Goal: Task Accomplishment & Management: Use online tool/utility

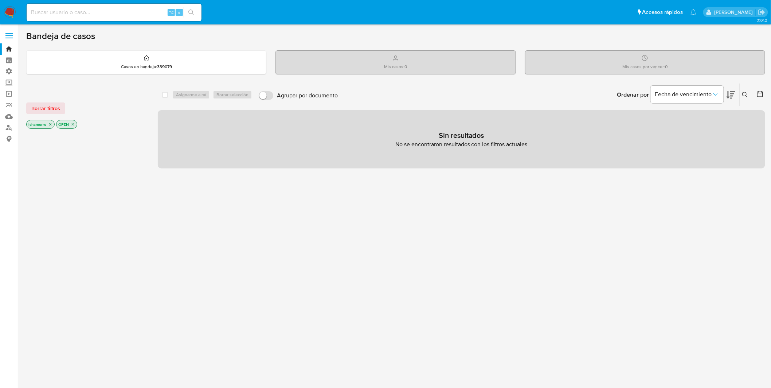
click at [7, 40] on label at bounding box center [9, 35] width 18 height 15
click at [0, 0] on input "checkbox" at bounding box center [0, 0] width 0 height 0
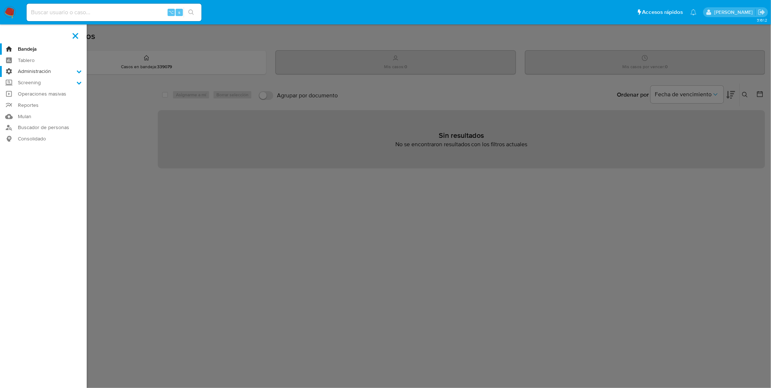
click at [28, 70] on label "Administración" at bounding box center [43, 71] width 87 height 11
click at [0, 0] on input "Administración" at bounding box center [0, 0] width 0 height 0
click at [30, 81] on link "Reglas" at bounding box center [43, 81] width 87 height 9
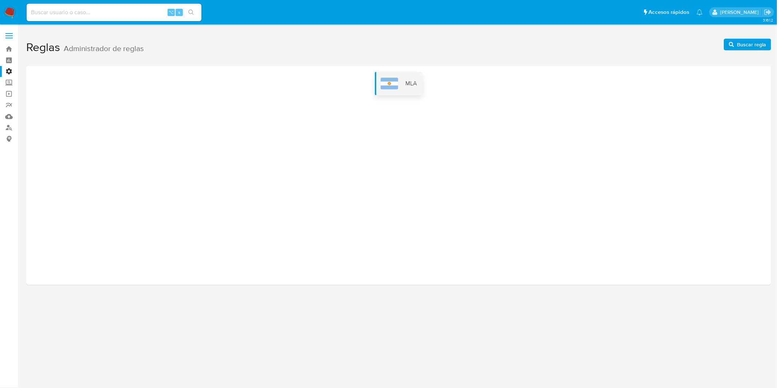
click at [411, 87] on span "MLA" at bounding box center [410, 83] width 11 height 8
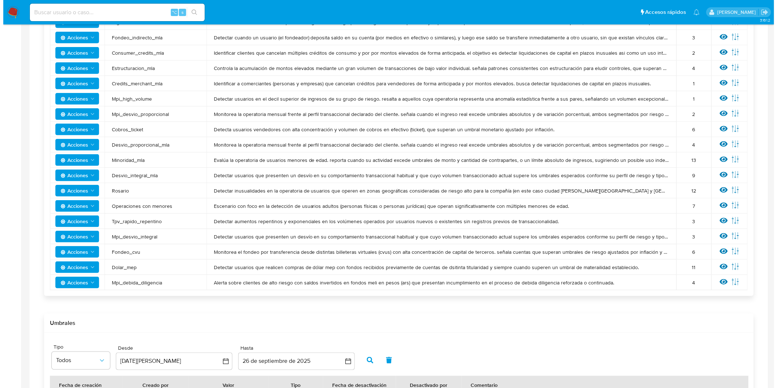
scroll to position [221, 0]
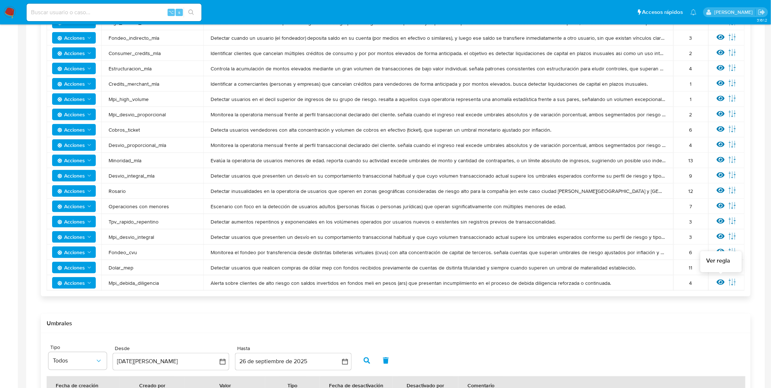
click at [718, 281] on icon at bounding box center [721, 281] width 8 height 5
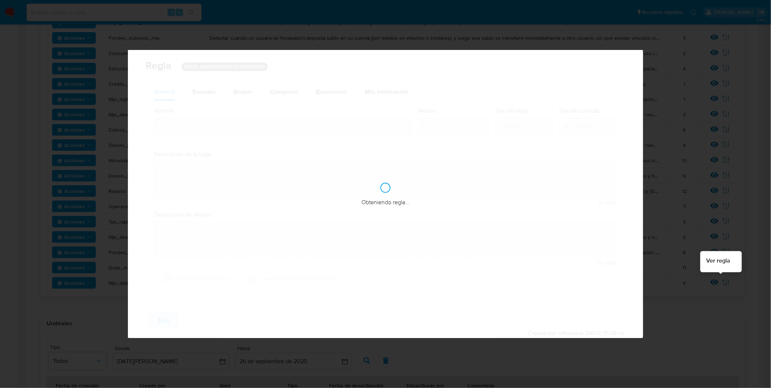
type input "Mpi_debida_diligencia"
type textarea "Alerta sobre clientes de alto riesgo con saldos invertidos en fondos meli en pe…"
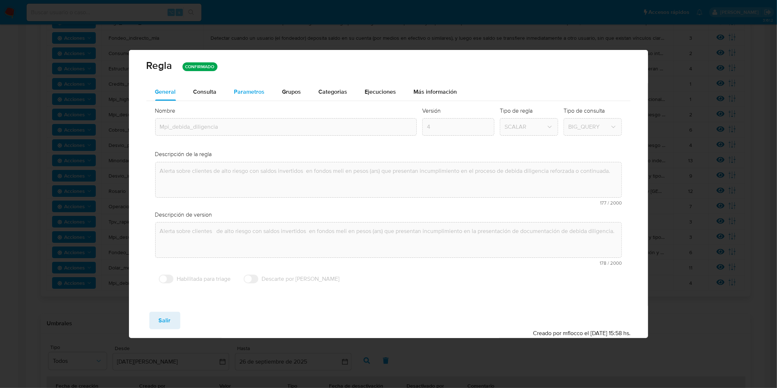
click at [255, 91] on span "Parametros" at bounding box center [249, 91] width 31 height 8
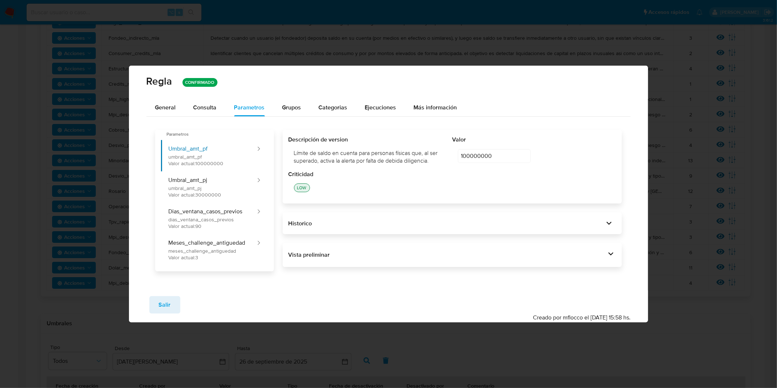
click at [419, 252] on div "Vista preliminar" at bounding box center [448, 255] width 318 height 8
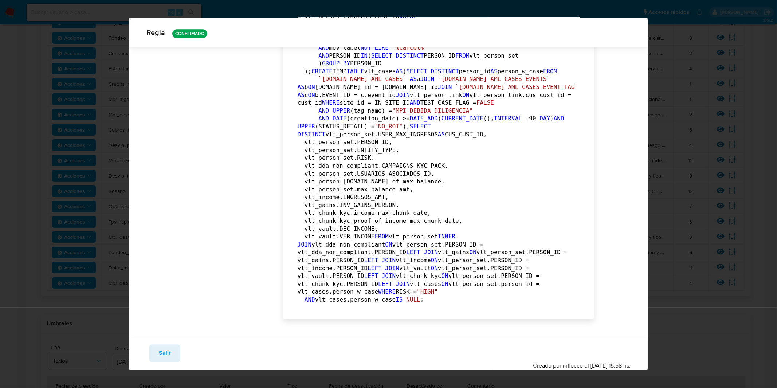
scroll to position [0, 0]
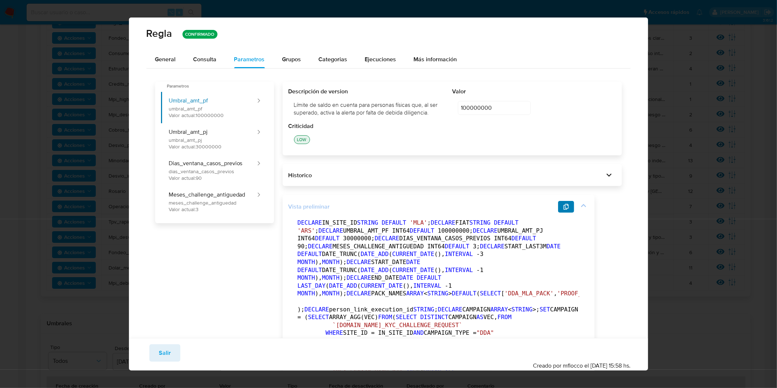
click at [564, 204] on icon "button" at bounding box center [566, 207] width 6 height 6
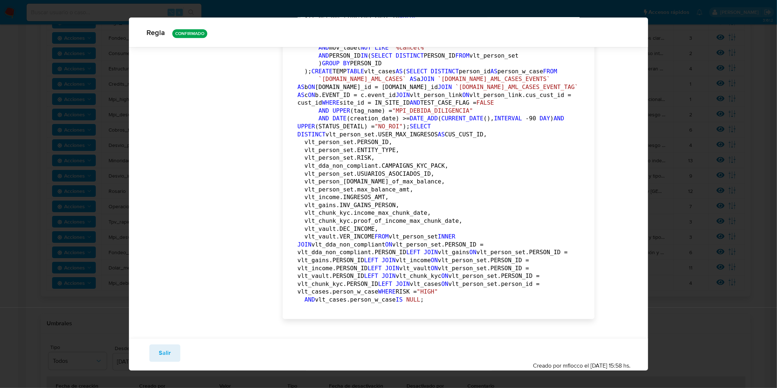
scroll to position [2139, 0]
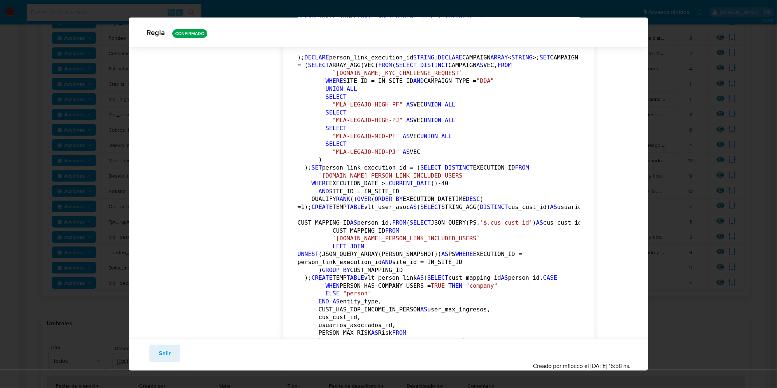
scroll to position [0, 0]
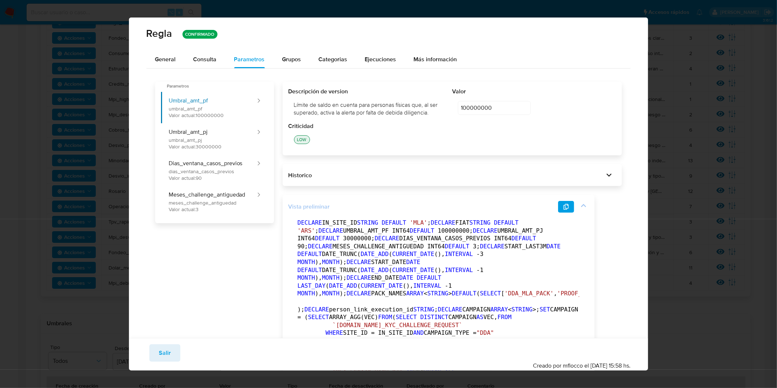
click at [569, 207] on icon "button" at bounding box center [566, 207] width 6 height 6
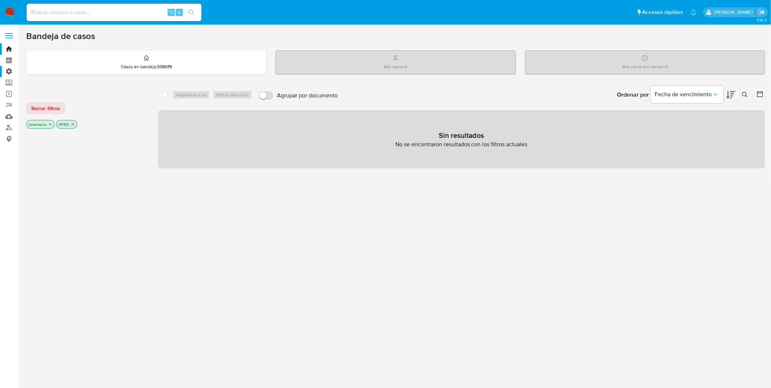
click at [13, 70] on label "Administración" at bounding box center [43, 71] width 87 height 11
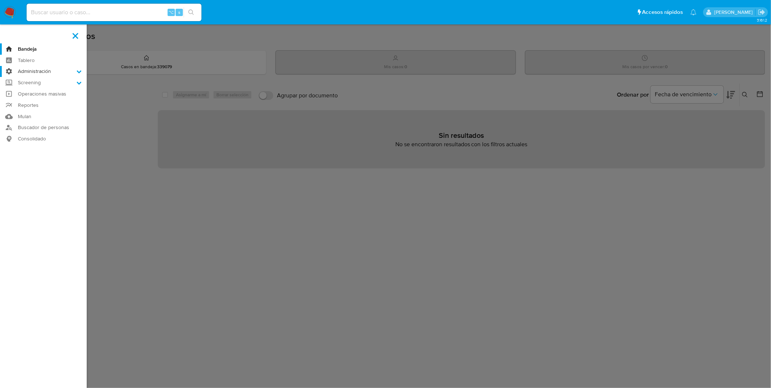
click at [0, 0] on input "Administración" at bounding box center [0, 0] width 0 height 0
click at [30, 88] on label "Screening" at bounding box center [43, 91] width 87 height 11
click at [0, 0] on input "Screening" at bounding box center [0, 0] width 0 height 0
click at [23, 73] on label "Administración" at bounding box center [43, 71] width 87 height 11
click at [0, 0] on input "Administración" at bounding box center [0, 0] width 0 height 0
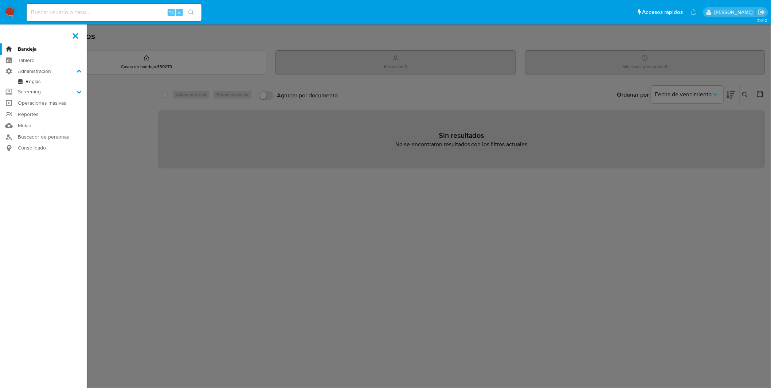
click at [24, 80] on link "Reglas" at bounding box center [43, 81] width 87 height 9
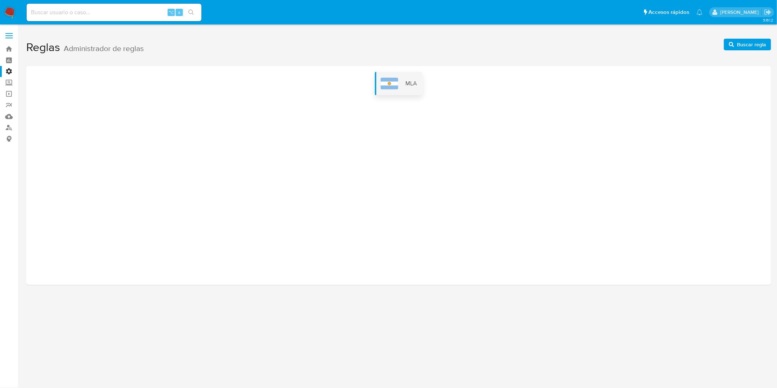
click at [410, 90] on div "MLA" at bounding box center [399, 83] width 48 height 23
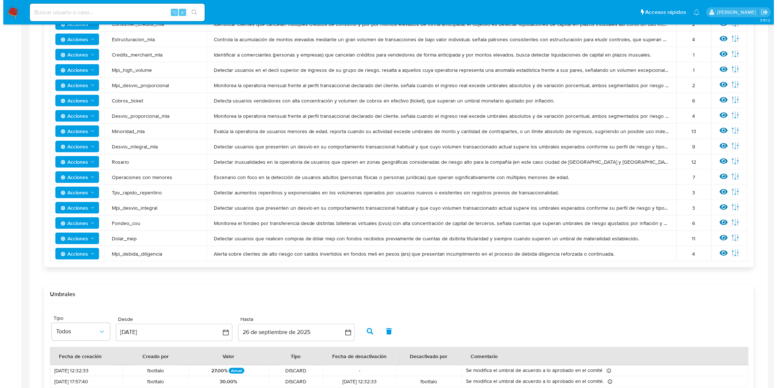
scroll to position [249, 0]
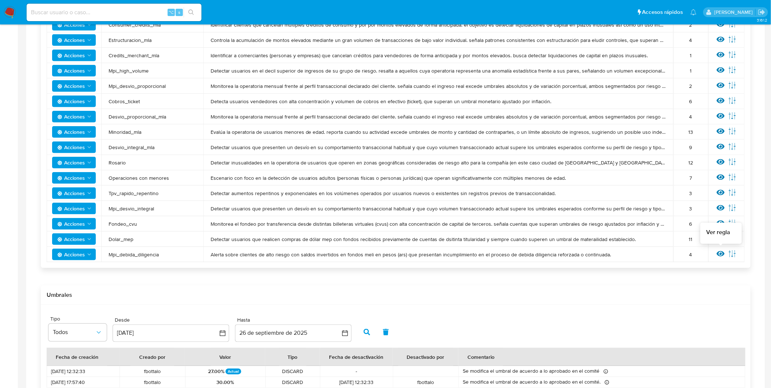
click at [722, 252] on icon at bounding box center [721, 254] width 8 height 8
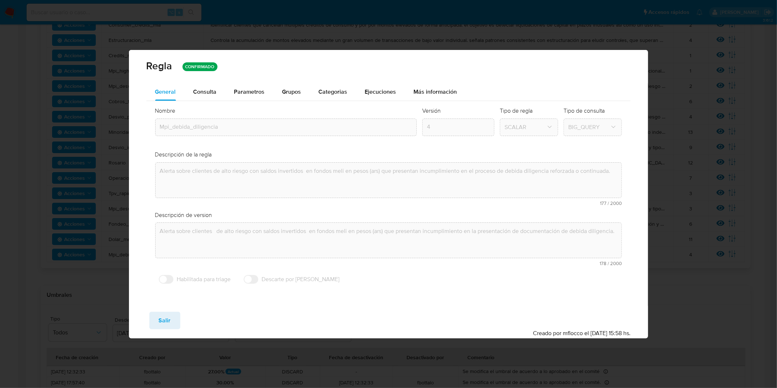
click at [237, 91] on span "Parametros" at bounding box center [249, 91] width 31 height 8
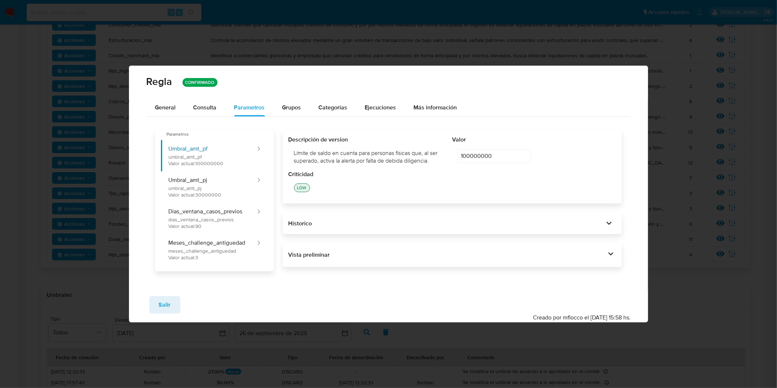
click at [599, 247] on div "Vista preliminar DECLARE IN_SITE_ID STRING DEFAULT 'MLA' ; DECLARE FIAT STRING …" at bounding box center [453, 255] width 340 height 24
click at [619, 259] on div "Vista preliminar DECLARE IN_SITE_ID STRING DEFAULT 'MLA' ; DECLARE FIAT STRING …" at bounding box center [453, 255] width 340 height 24
click at [611, 255] on icon at bounding box center [610, 253] width 5 height 3
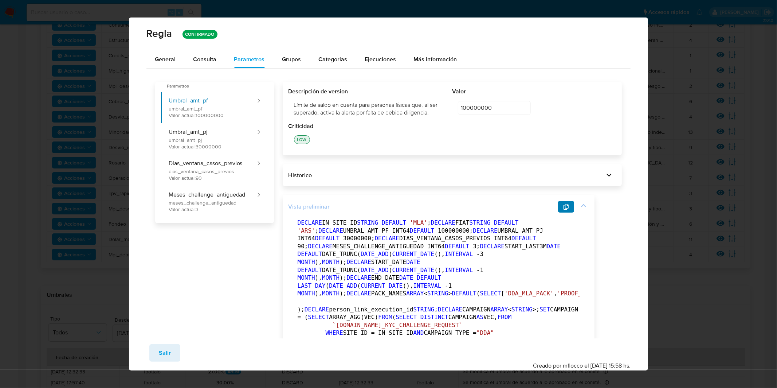
click at [565, 205] on icon "button" at bounding box center [566, 207] width 5 height 6
